Goal: Information Seeking & Learning: Learn about a topic

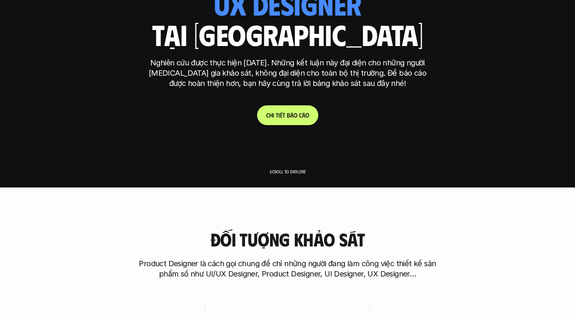
scroll to position [52, 0]
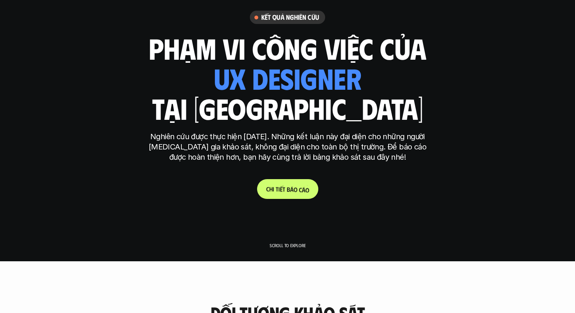
click at [305, 187] on p "C h i t i ế t b á o c á o" at bounding box center [287, 188] width 43 height 7
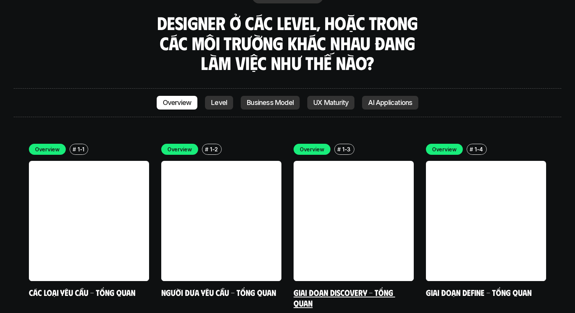
scroll to position [2121, 0]
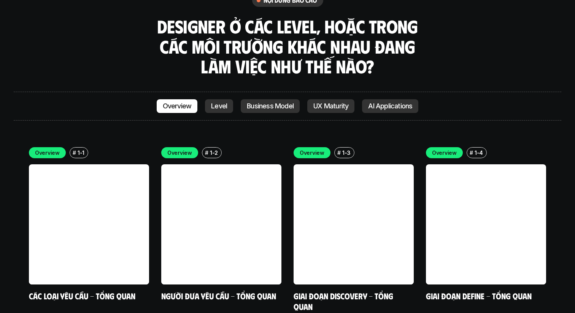
click at [399, 102] on p "AI Applications" at bounding box center [390, 106] width 44 height 8
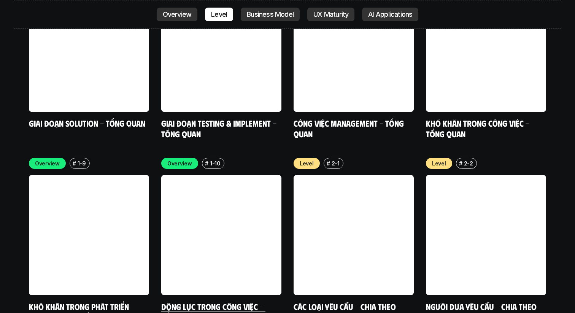
scroll to position [2474, 0]
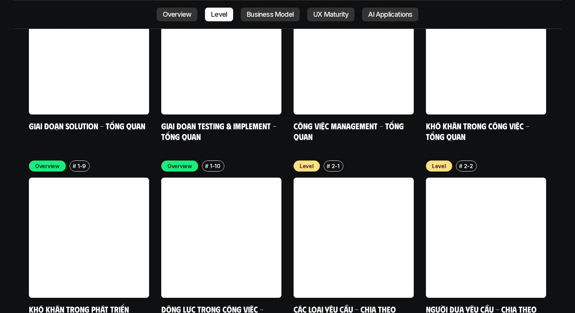
click at [339, 177] on link at bounding box center [353, 237] width 120 height 120
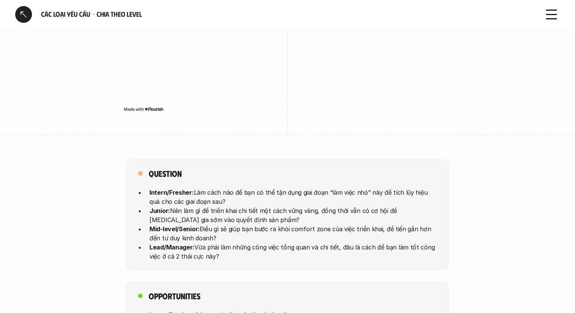
scroll to position [1820, 0]
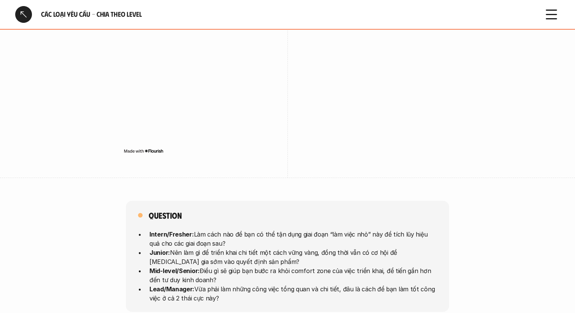
click at [549, 15] on icon at bounding box center [551, 14] width 17 height 17
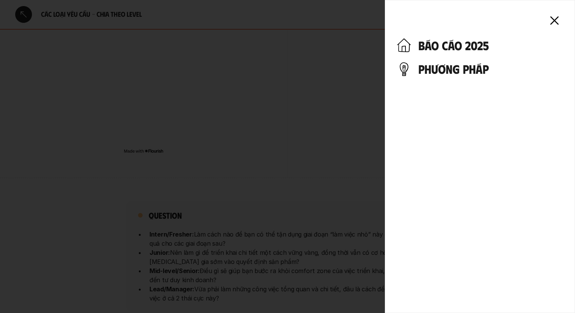
click at [447, 52] on h4 "báo cáo 2025" at bounding box center [490, 45] width 144 height 14
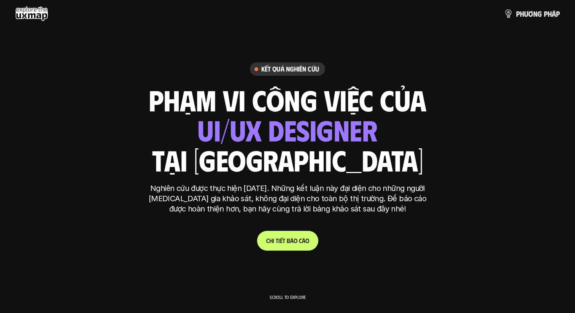
click at [25, 18] on use at bounding box center [31, 13] width 33 height 15
